Goal: Information Seeking & Learning: Learn about a topic

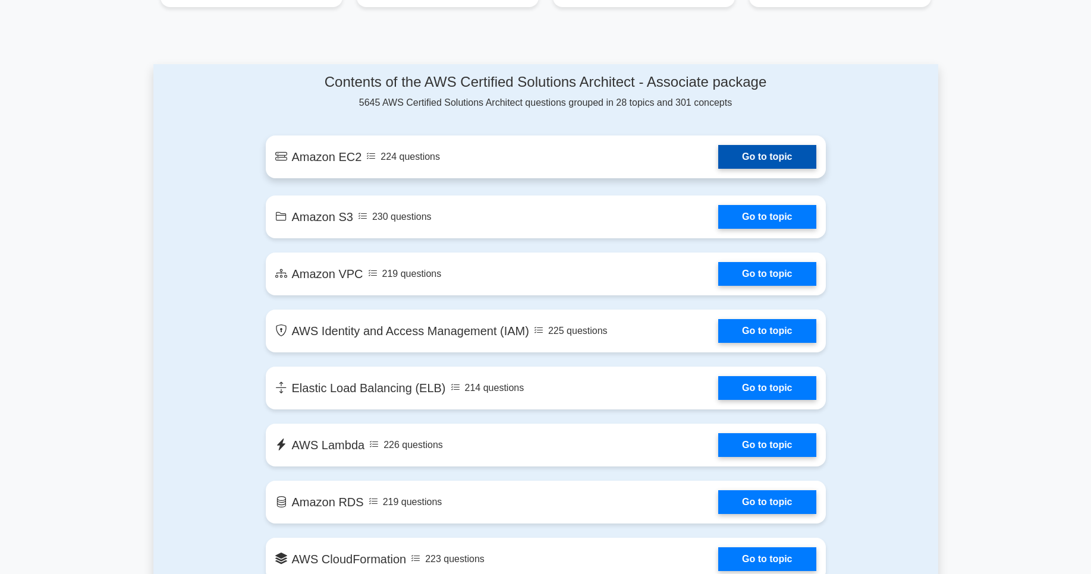
click at [760, 160] on link "Go to topic" at bounding box center [766, 157] width 97 height 24
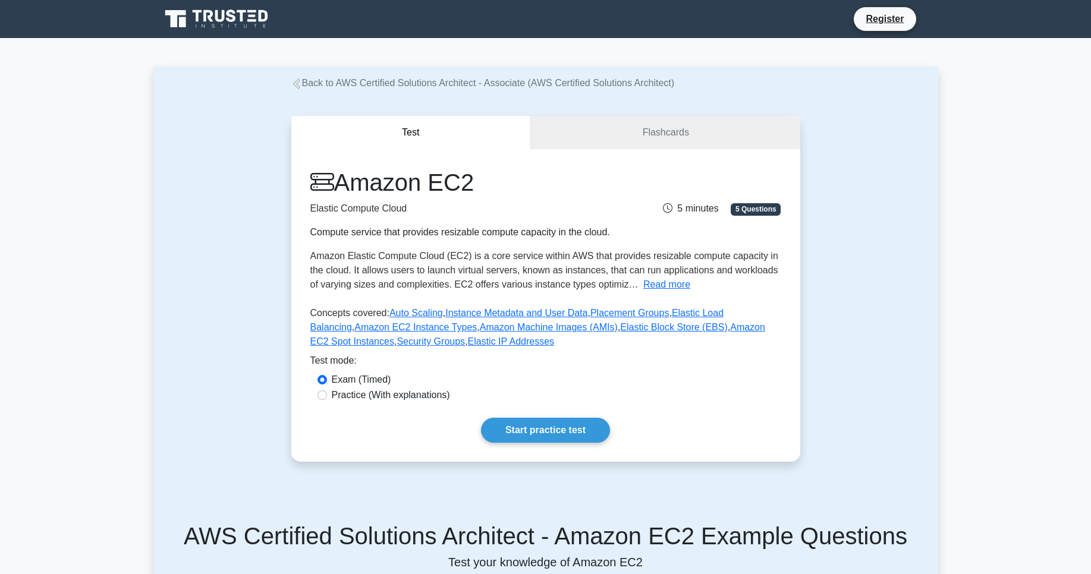
click at [488, 128] on button "Test" at bounding box center [411, 133] width 240 height 34
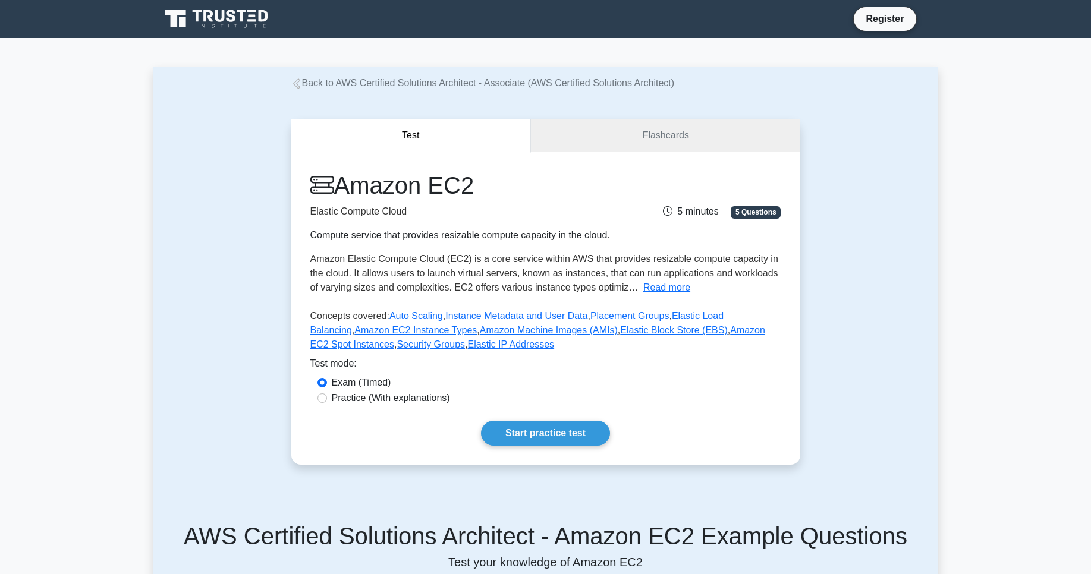
click at [250, 266] on div "Test Flashcards Amazon EC2 Elastic Compute Cloud Compute service that provides …" at bounding box center [545, 291] width 785 height 403
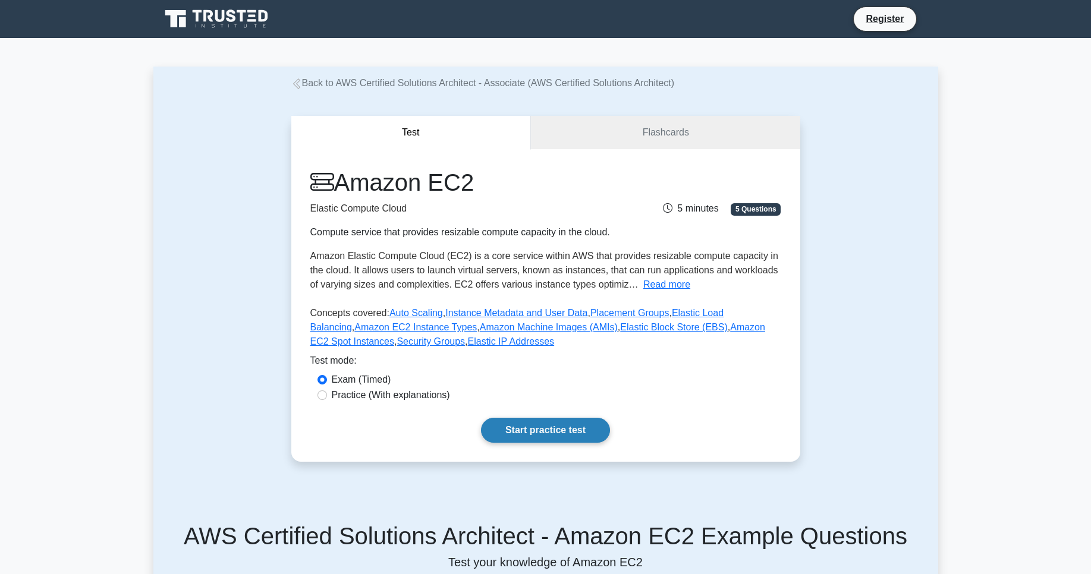
click at [549, 433] on link "Start practice test" at bounding box center [545, 430] width 129 height 25
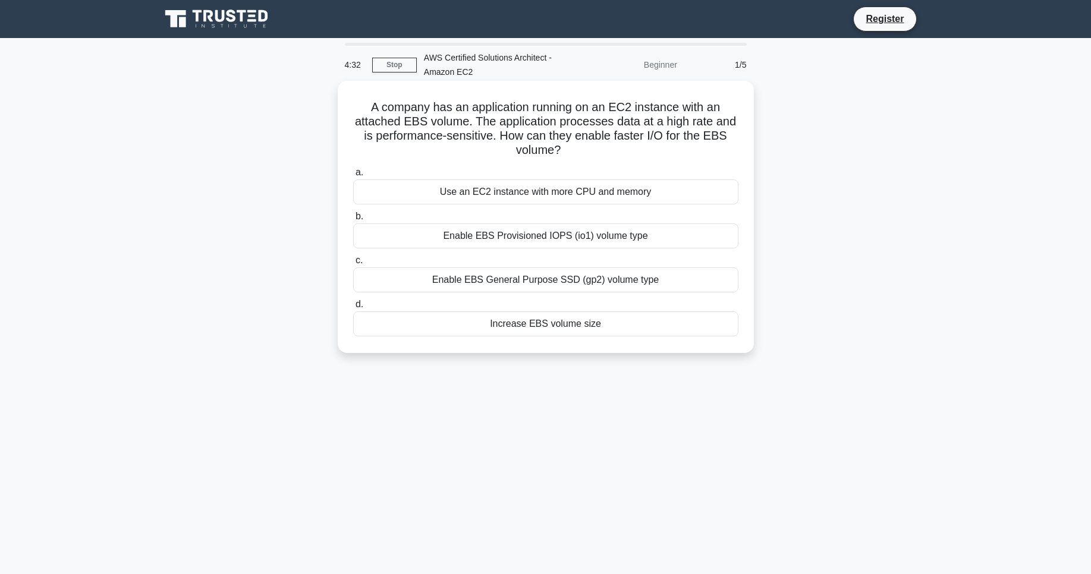
click at [544, 237] on div "Enable EBS Provisioned IOPS (io1) volume type" at bounding box center [545, 236] width 385 height 25
click at [353, 221] on input "b. Enable EBS Provisioned IOPS (io1) volume type" at bounding box center [353, 217] width 0 height 8
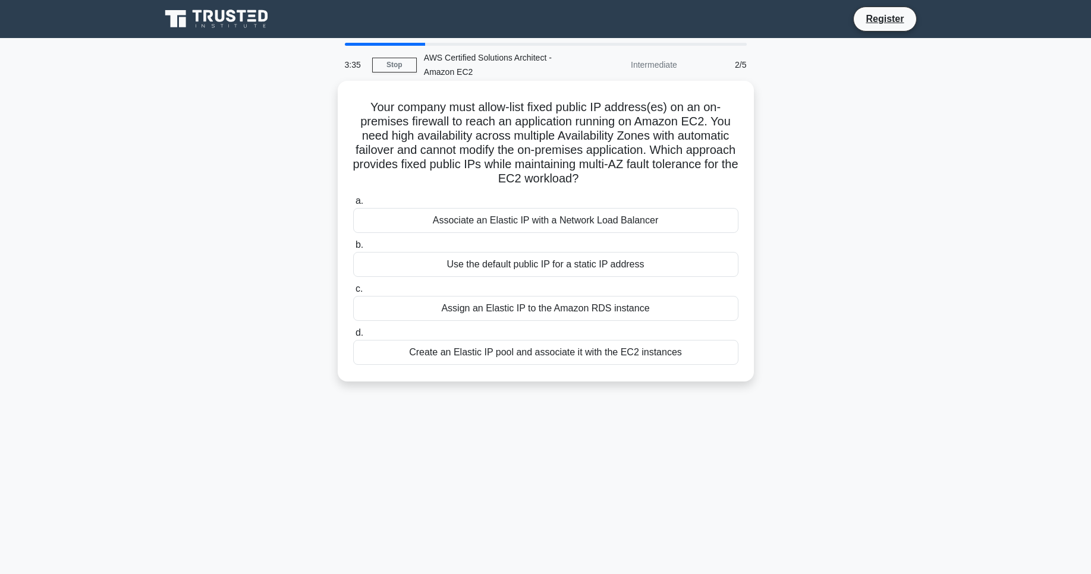
click at [542, 224] on div "Associate an Elastic IP with a Network Load Balancer" at bounding box center [545, 220] width 385 height 25
click at [353, 205] on input "a. Associate an Elastic IP with a Network Load Balancer" at bounding box center [353, 201] width 0 height 8
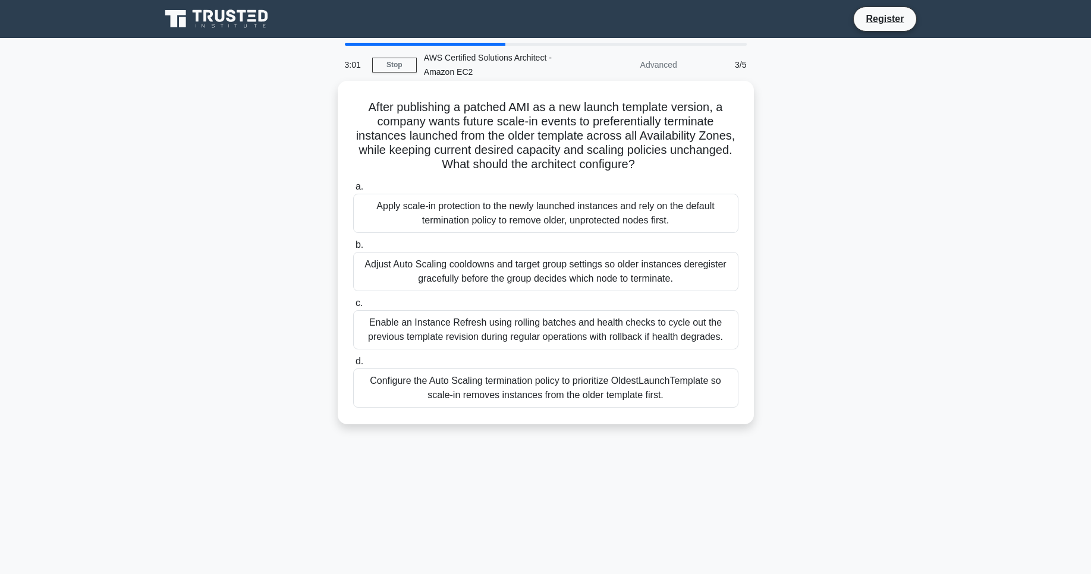
click at [486, 272] on div "Adjust Auto Scaling cooldowns and target group settings so older instances dere…" at bounding box center [545, 271] width 385 height 39
click at [353, 249] on input "b. Adjust Auto Scaling cooldowns and target group settings so older instances d…" at bounding box center [353, 245] width 0 height 8
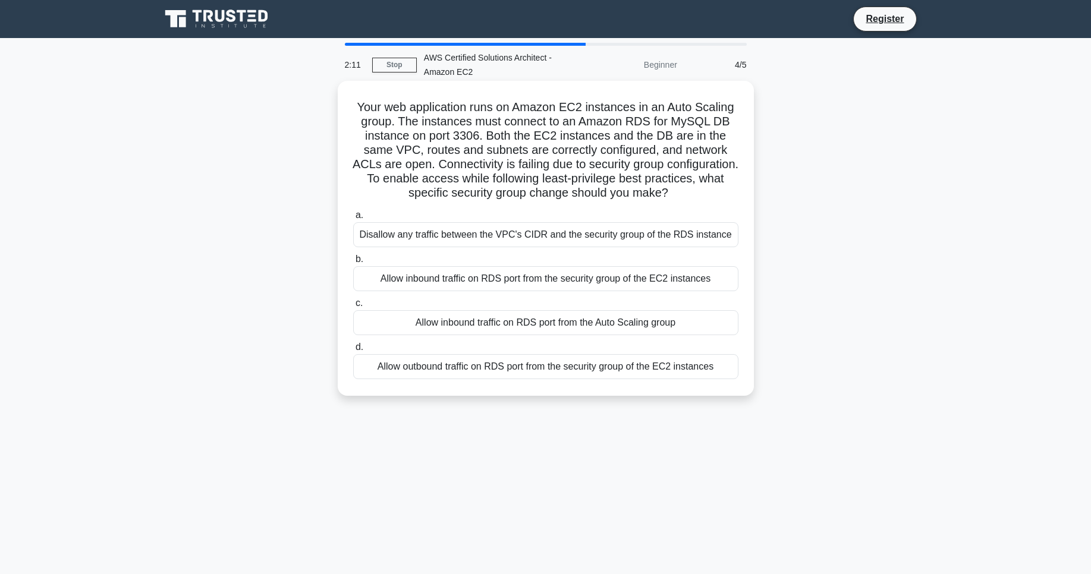
click at [489, 280] on div "Allow inbound traffic on RDS port from the security group of the EC2 instances" at bounding box center [545, 278] width 385 height 25
click at [353, 263] on input "b. Allow inbound traffic on RDS port from the security group of the EC2 instanc…" at bounding box center [353, 260] width 0 height 8
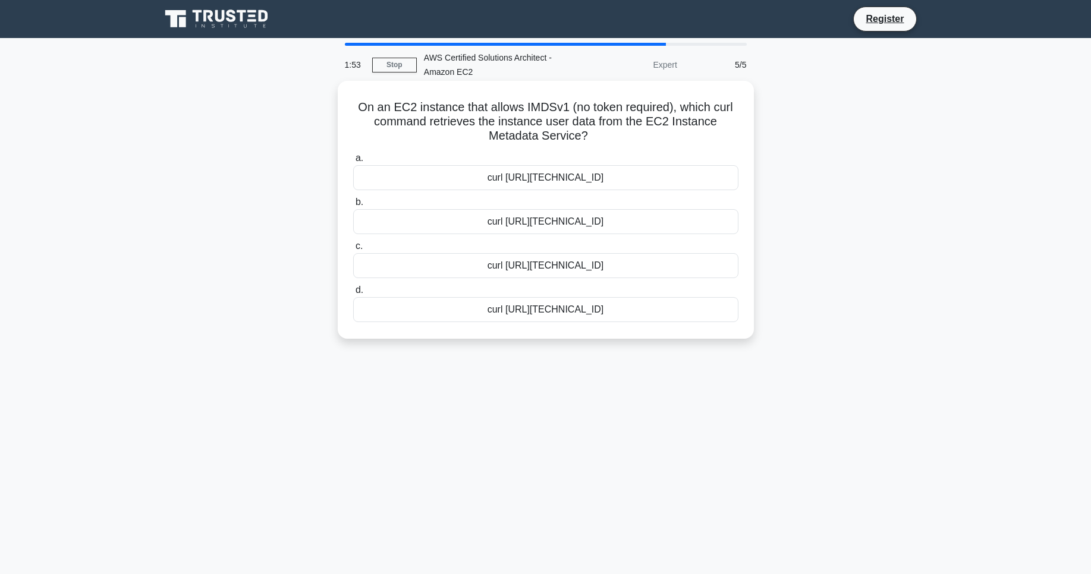
click at [499, 276] on div "curl http://169.254.169.254/latest/meta-data/instance-id" at bounding box center [545, 265] width 385 height 25
click at [353, 250] on input "c. curl http://169.254.169.254/latest/meta-data/instance-id" at bounding box center [353, 247] width 0 height 8
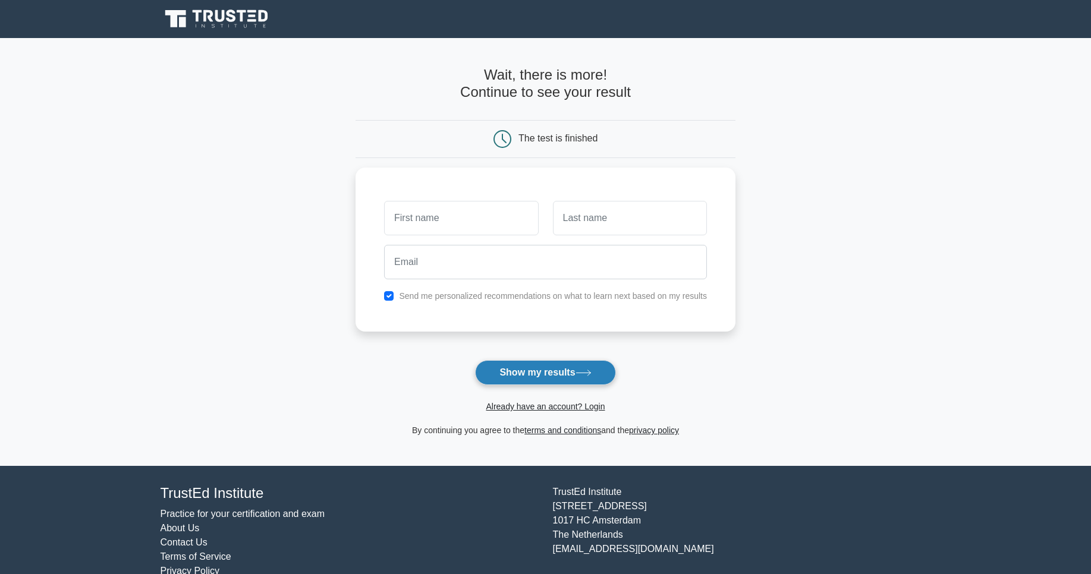
click at [520, 365] on button "Show my results" at bounding box center [545, 372] width 140 height 25
click at [519, 369] on button "Show my results" at bounding box center [545, 372] width 140 height 25
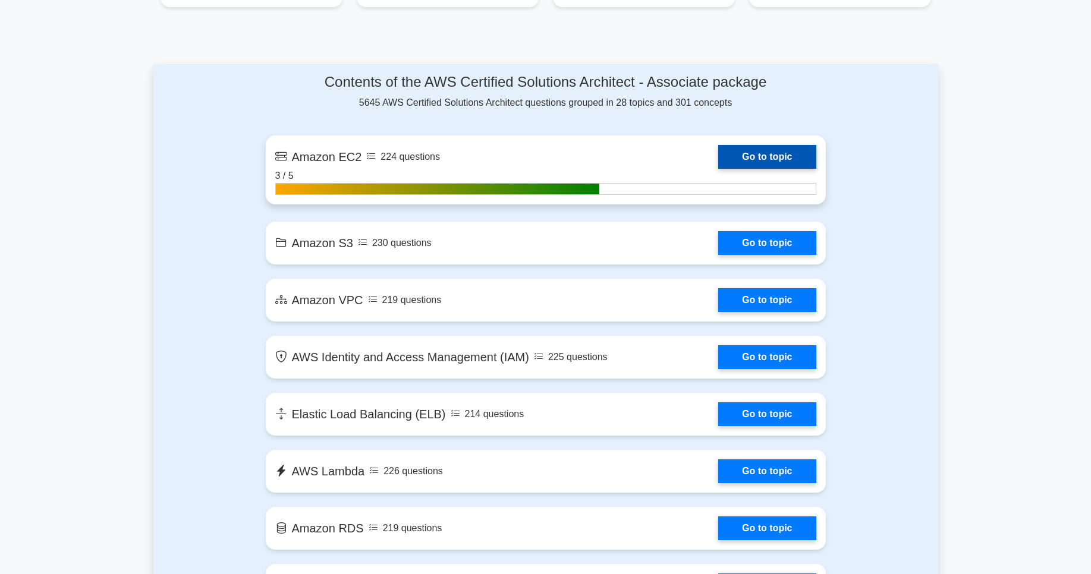
click at [718, 169] on link "Go to topic" at bounding box center [766, 157] width 97 height 24
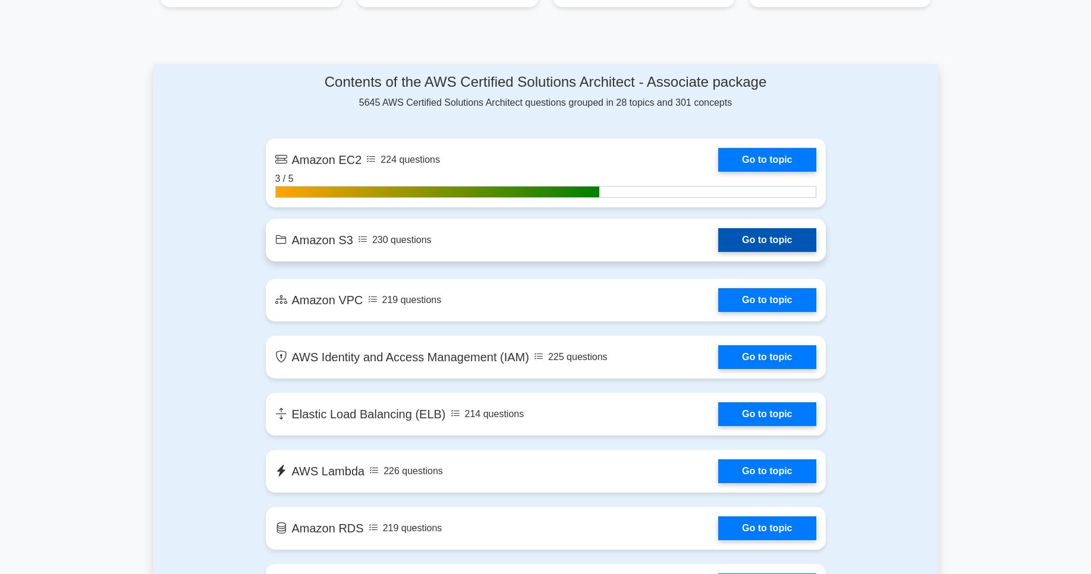
click at [745, 247] on link "Go to topic" at bounding box center [766, 240] width 97 height 24
click at [750, 243] on link "Go to topic" at bounding box center [766, 240] width 97 height 24
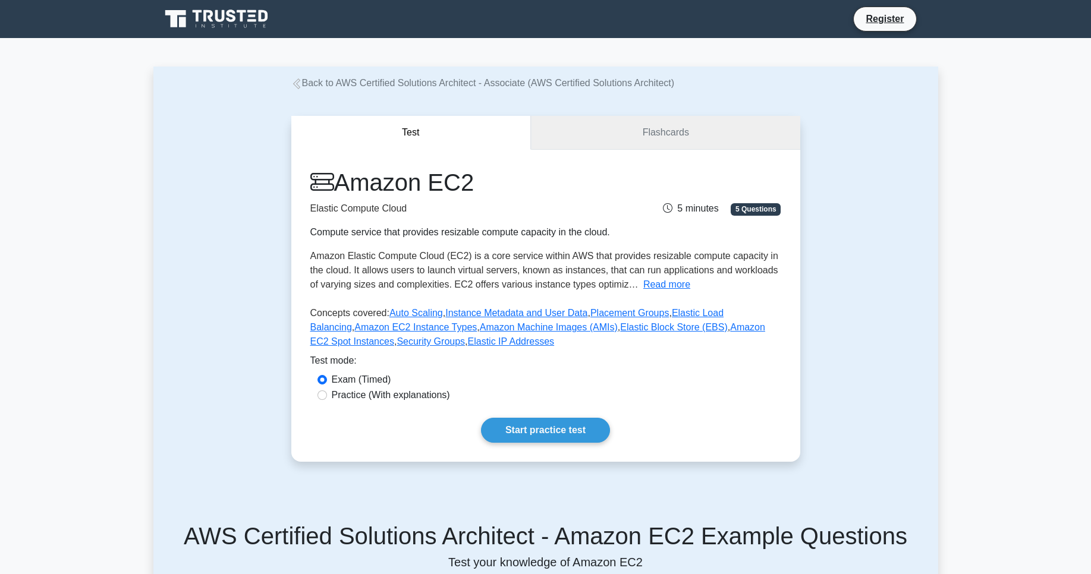
click at [555, 139] on link "Flashcards" at bounding box center [665, 133] width 269 height 34
click at [596, 140] on link "Flashcards" at bounding box center [665, 133] width 269 height 34
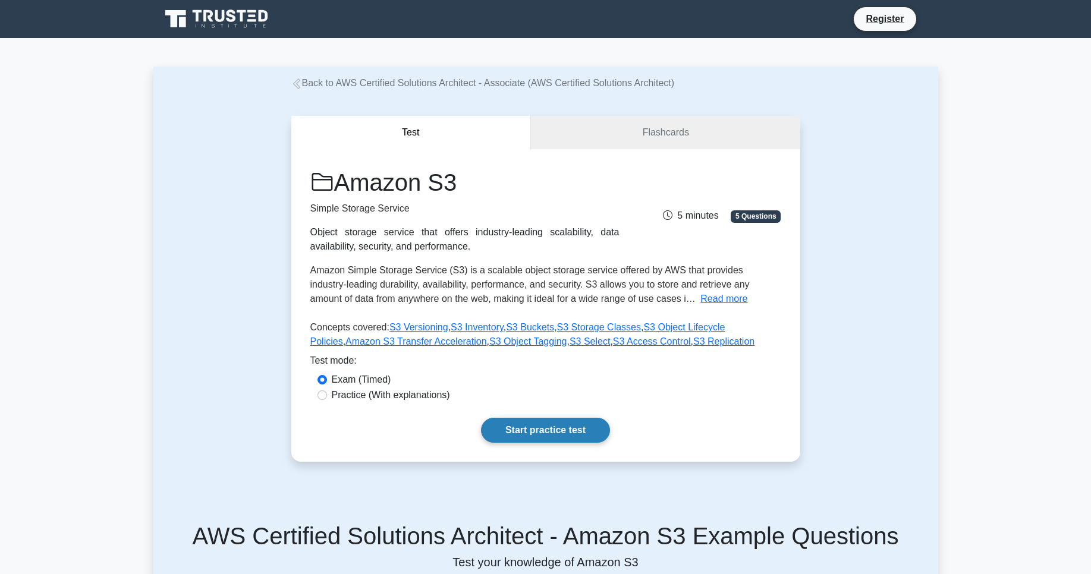
click at [531, 425] on link "Start practice test" at bounding box center [545, 430] width 129 height 25
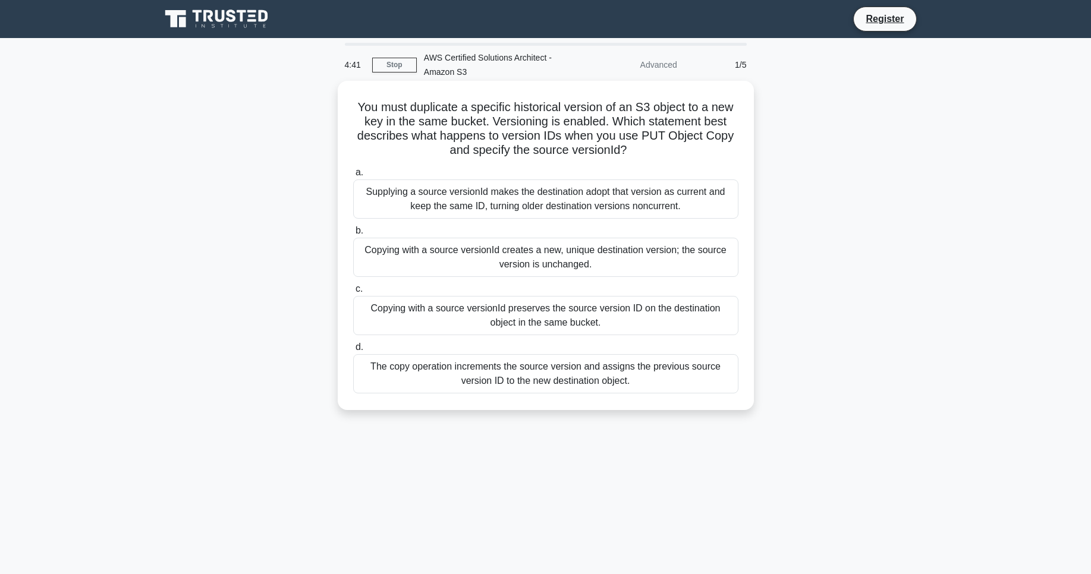
drag, startPoint x: 438, startPoint y: 149, endPoint x: 630, endPoint y: 156, distance: 192.1
click at [630, 156] on h5 "You must duplicate a specific historical version of an S3 object to a new key i…" at bounding box center [546, 129] width 388 height 58
click at [575, 160] on div "You must duplicate a specific historical version of an S3 object to a new key i…" at bounding box center [545, 246] width 407 height 320
click at [606, 370] on div "The copy operation increments the source version and assigns the previous sourc…" at bounding box center [545, 373] width 385 height 39
click at [353, 351] on input "d. The copy operation increments the source version and assigns the previous so…" at bounding box center [353, 348] width 0 height 8
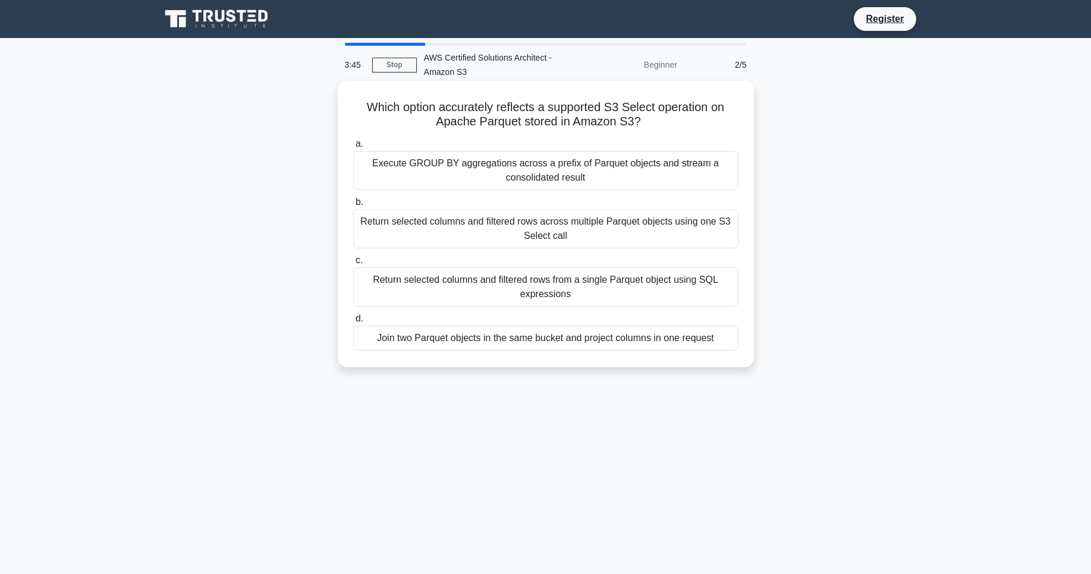
drag, startPoint x: 691, startPoint y: 115, endPoint x: 567, endPoint y: 115, distance: 124.2
click at [567, 115] on h5 "Which option accurately reflects a supported S3 Select operation on Apache Parq…" at bounding box center [546, 115] width 388 height 30
click at [539, 109] on h5 "Which option accurately reflects a supported S3 Select operation on Apache Parq…" at bounding box center [546, 115] width 388 height 30
click at [517, 104] on h5 "Which option accurately reflects a supported S3 Select operation on Apache Parq…" at bounding box center [546, 115] width 388 height 30
click at [612, 115] on h5 "Which option accurately reflects a supported S3 Select operation on Apache Parq…" at bounding box center [546, 115] width 388 height 30
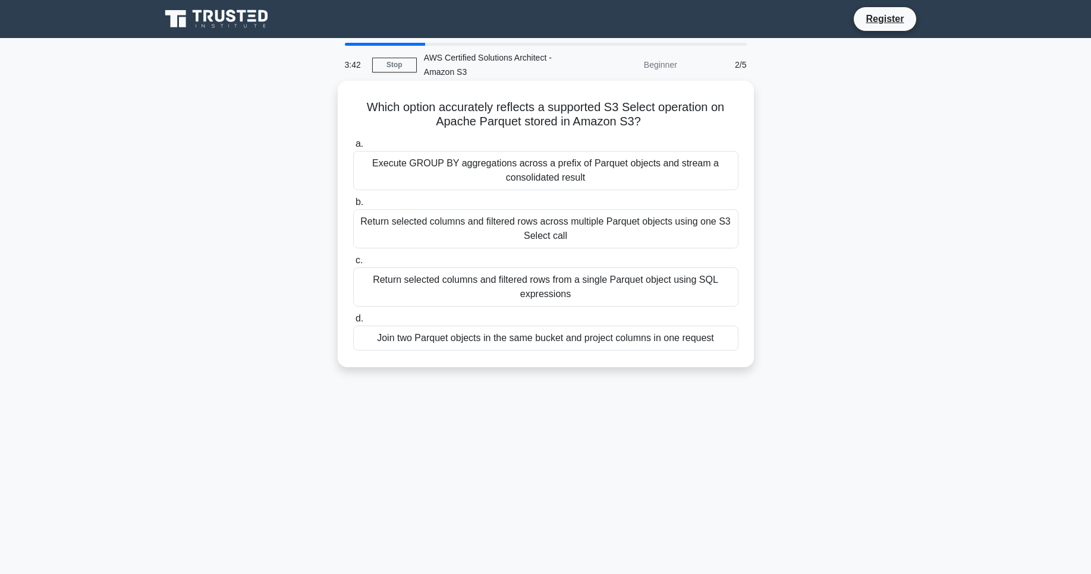
drag, startPoint x: 647, startPoint y: 130, endPoint x: 569, endPoint y: 112, distance: 79.9
click at [569, 112] on div "Which option accurately reflects a supported S3 Select operation on Apache Parq…" at bounding box center [545, 224] width 407 height 277
click at [569, 112] on h5 "Which option accurately reflects a supported S3 Select operation on Apache Parq…" at bounding box center [546, 115] width 388 height 30
click at [566, 282] on div "Return selected columns and filtered rows from a single Parquet object using SQ…" at bounding box center [545, 287] width 385 height 39
click at [353, 265] on input "c. Return selected columns and filtered rows from a single Parquet object using…" at bounding box center [353, 261] width 0 height 8
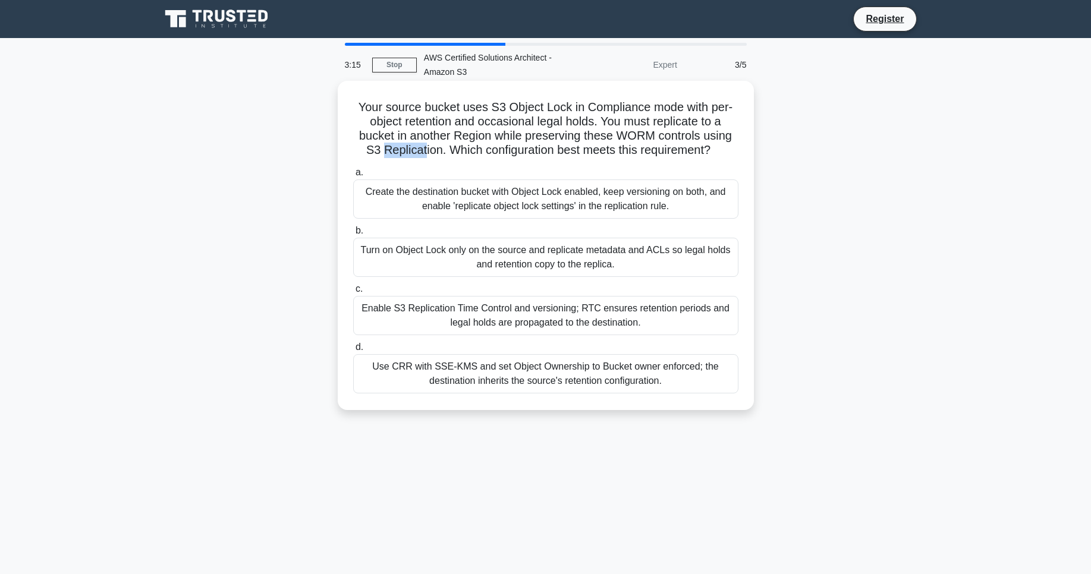
drag, startPoint x: 382, startPoint y: 153, endPoint x: 425, endPoint y: 149, distance: 43.0
click at [425, 149] on h5 "Your source bucket uses S3 Object Lock in Compliance mode with per-object reten…" at bounding box center [546, 129] width 388 height 58
click at [495, 155] on h5 "Your source bucket uses S3 Object Lock in Compliance mode with per-object reten…" at bounding box center [546, 129] width 388 height 58
drag, startPoint x: 488, startPoint y: 152, endPoint x: 563, endPoint y: 152, distance: 74.9
click at [563, 152] on h5 "Your source bucket uses S3 Object Lock in Compliance mode with per-object reten…" at bounding box center [546, 129] width 388 height 58
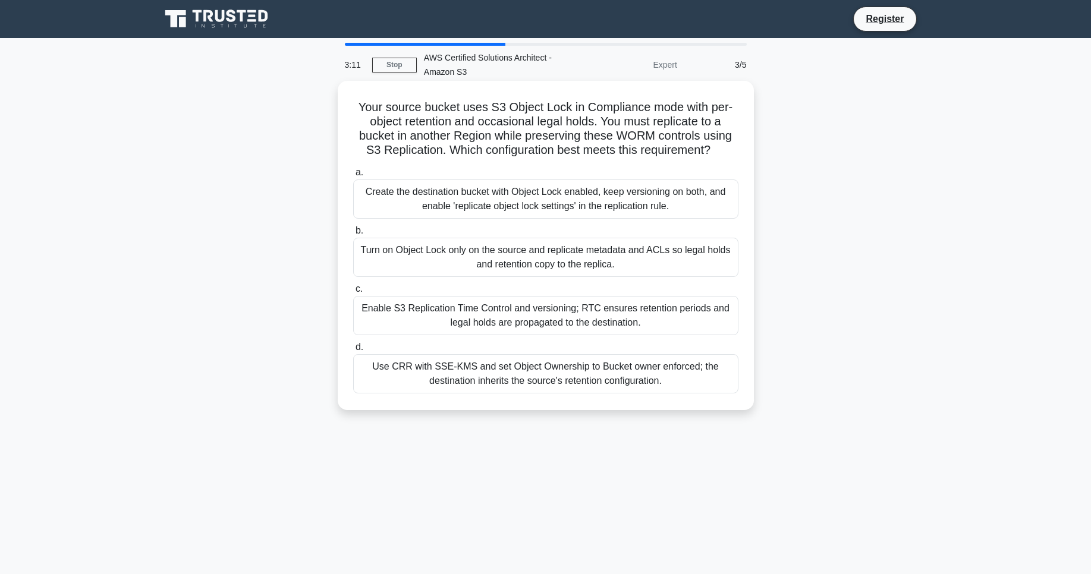
click at [461, 161] on div "Your source bucket uses S3 Object Lock in Compliance mode with per-object reten…" at bounding box center [545, 246] width 407 height 320
click at [574, 377] on div "Use CRR with SSE-KMS and set Object Ownership to Bucket owner enforced; the des…" at bounding box center [545, 373] width 385 height 39
click at [353, 351] on input "d. Use CRR with SSE-KMS and set Object Ownership to Bucket owner enforced; the …" at bounding box center [353, 348] width 0 height 8
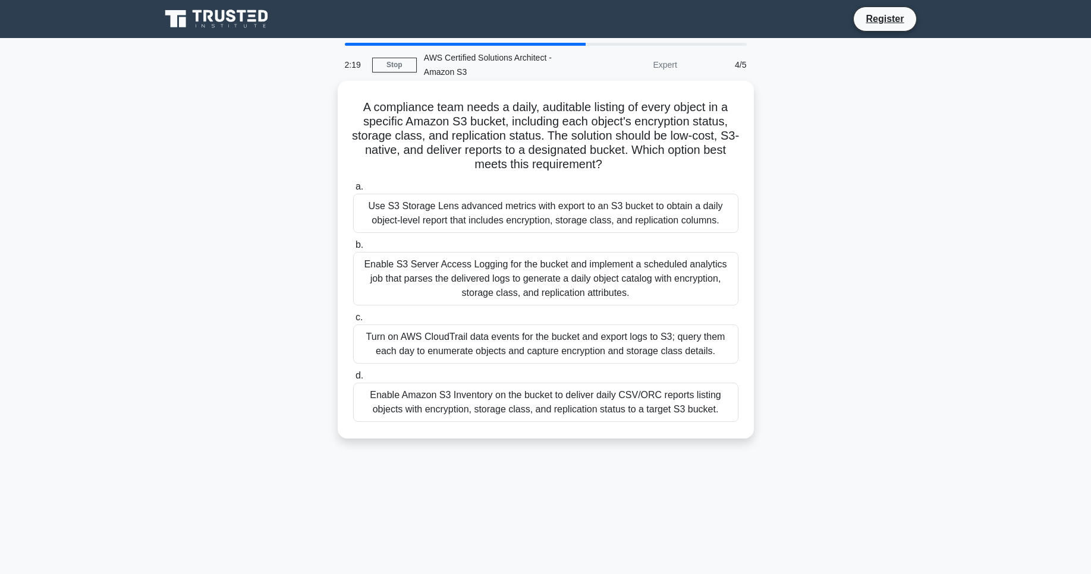
click at [433, 409] on div "Enable Amazon S3 Inventory on the bucket to deliver daily CSV/ORC reports listi…" at bounding box center [545, 402] width 385 height 39
click at [353, 380] on input "d. Enable Amazon S3 Inventory on the bucket to deliver daily CSV/ORC reports li…" at bounding box center [353, 376] width 0 height 8
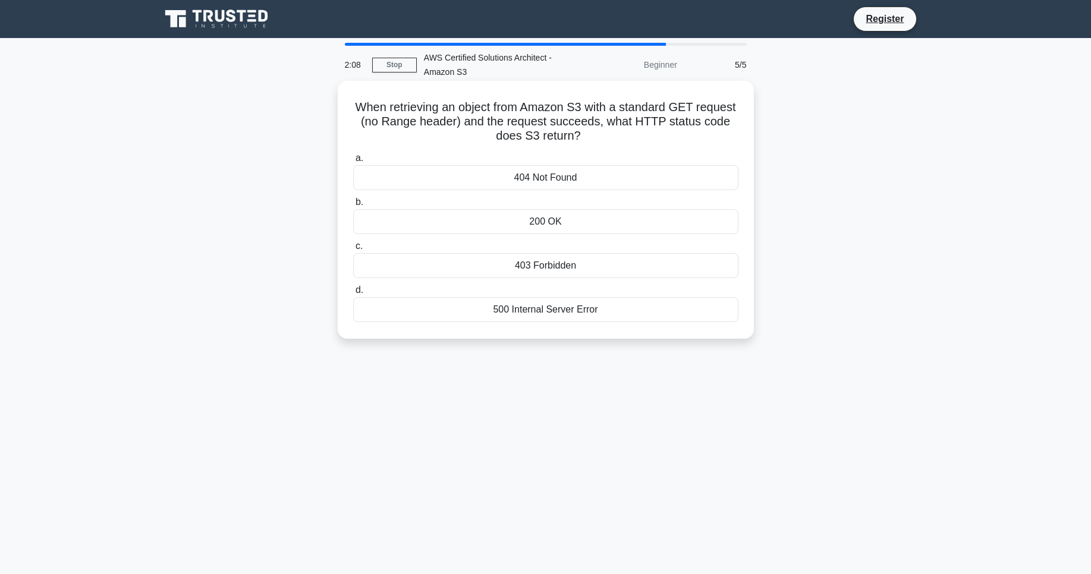
click at [545, 221] on div "200 OK" at bounding box center [545, 221] width 385 height 25
click at [353, 206] on input "b. 200 OK" at bounding box center [353, 203] width 0 height 8
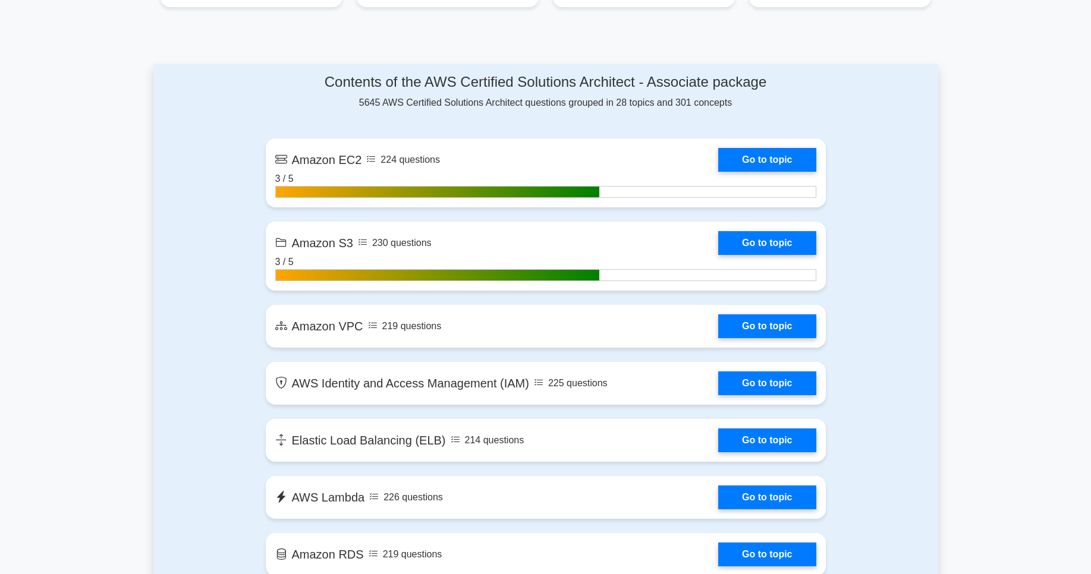
click at [718, 331] on link "Go to topic" at bounding box center [766, 326] width 97 height 24
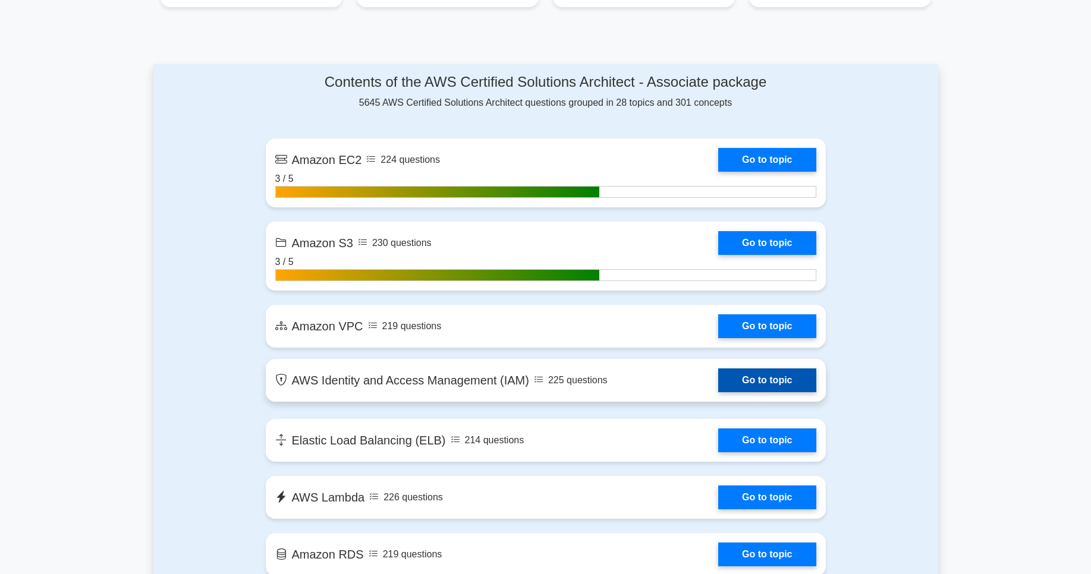
click at [718, 392] on link "Go to topic" at bounding box center [766, 381] width 97 height 24
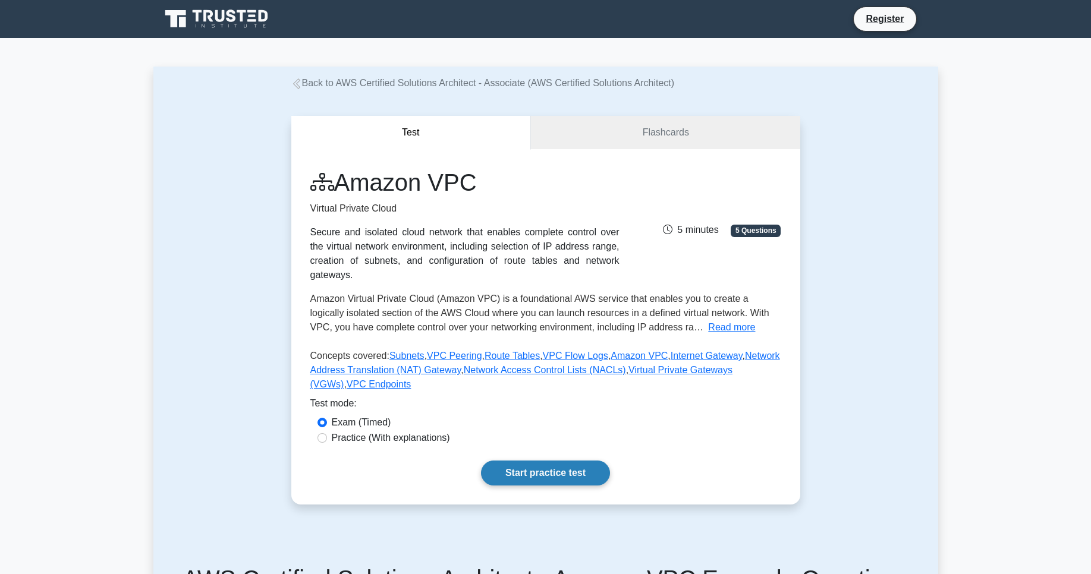
click at [533, 466] on link "Start practice test" at bounding box center [545, 473] width 129 height 25
